Goal: Information Seeking & Learning: Learn about a topic

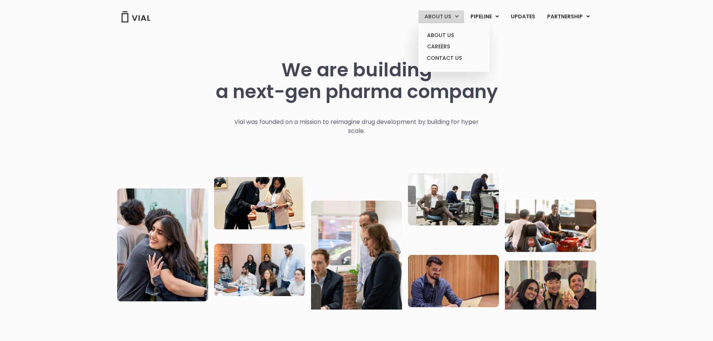
click at [446, 17] on link "ABOUT US" at bounding box center [442, 16] width 46 height 13
click at [444, 32] on link "ABOUT US" at bounding box center [454, 36] width 66 height 12
click at [446, 16] on link "ABOUT US" at bounding box center [442, 16] width 46 height 13
click at [444, 35] on link "ABOUT US" at bounding box center [454, 36] width 66 height 12
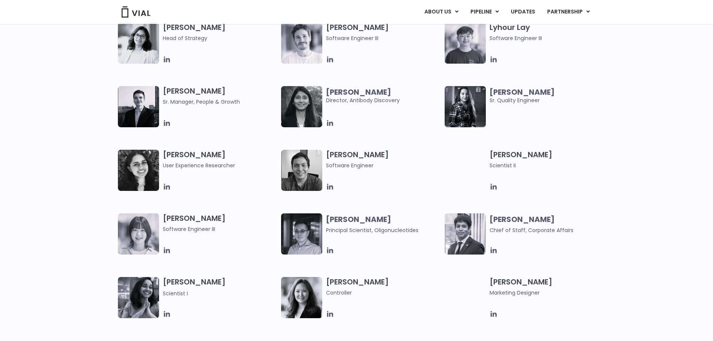
scroll to position [1048, 0]
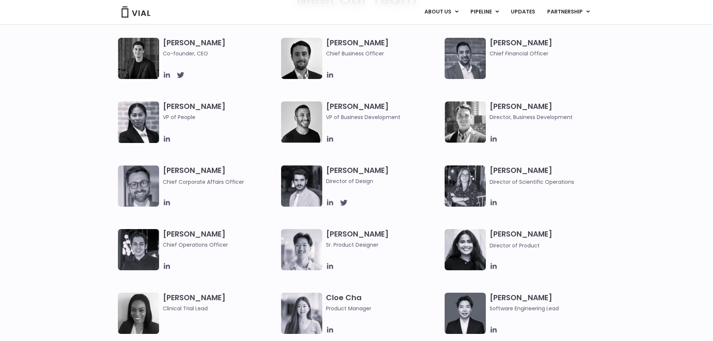
scroll to position [855, 0]
